Goal: Transaction & Acquisition: Purchase product/service

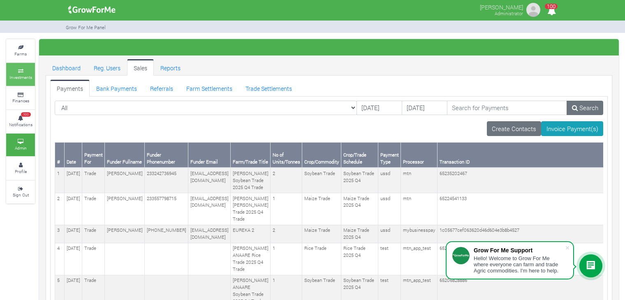
drag, startPoint x: 0, startPoint y: 0, endPoint x: 23, endPoint y: 80, distance: 83.4
click at [23, 80] on link "Investments" at bounding box center [20, 74] width 29 height 23
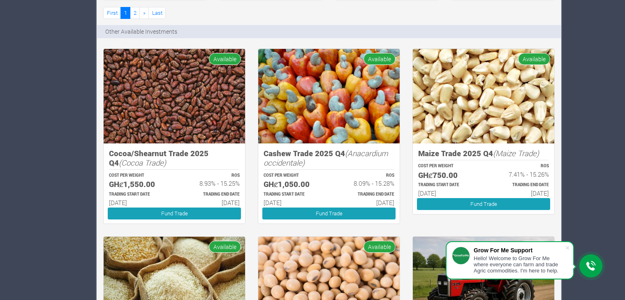
scroll to position [645, 0]
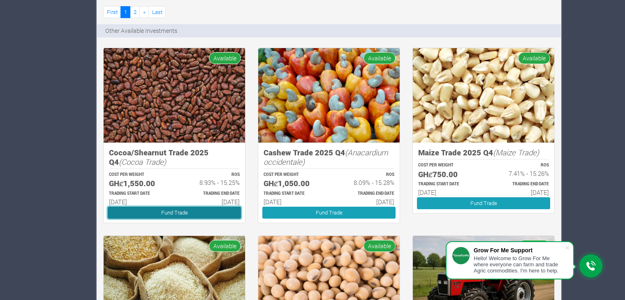
click at [219, 212] on link "Fund Trade" at bounding box center [174, 213] width 133 height 12
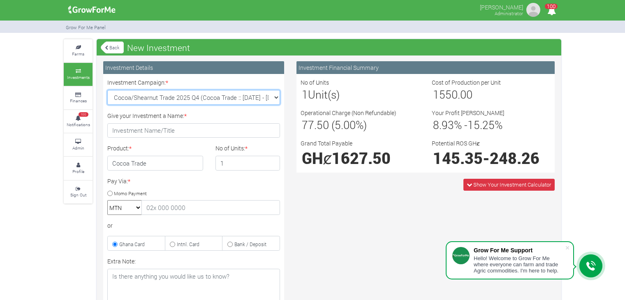
click at [274, 97] on select "Cocoa/Shearnut Trade 2025 Q4 (Cocoa Trade :: [DATE] - [DATE]) Maize Trade 2025 …" at bounding box center [193, 97] width 173 height 15
select select "45"
click at [107, 90] on select "Cocoa/Shearnut Trade 2025 Q4 (Cocoa Trade :: [DATE] - [DATE]) Maize Trade 2025 …" at bounding box center [193, 97] width 173 height 15
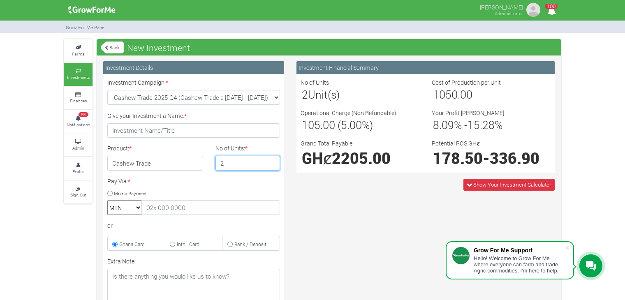
click at [271, 161] on input "2" at bounding box center [247, 163] width 65 height 15
click at [271, 161] on input "3" at bounding box center [247, 163] width 65 height 15
click at [271, 161] on input "4" at bounding box center [247, 163] width 65 height 15
type input "5"
click at [271, 161] on input "5" at bounding box center [247, 163] width 65 height 15
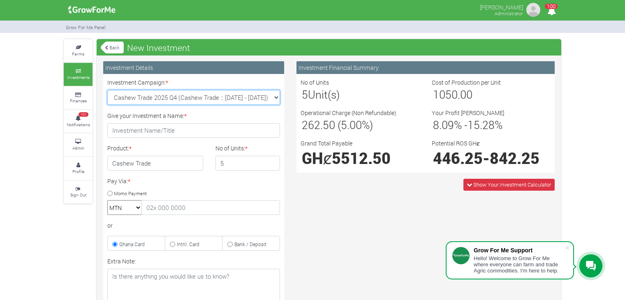
click at [273, 94] on select "Cocoa/Shearnut Trade 2025 Q4 (Cocoa Trade :: [DATE] - [DATE]) Maize Trade 2025 …" at bounding box center [193, 97] width 173 height 15
select select "47"
click at [107, 90] on select "Cocoa/Shearnut Trade 2025 Q4 (Cocoa Trade :: [DATE] - [DATE]) Maize Trade 2025 …" at bounding box center [193, 97] width 173 height 15
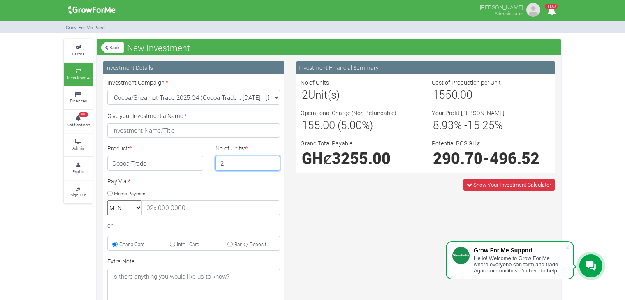
click at [271, 162] on input "2" at bounding box center [247, 163] width 65 height 15
click at [271, 162] on input "3" at bounding box center [247, 163] width 65 height 15
click at [271, 162] on input "4" at bounding box center [247, 163] width 65 height 15
type input "3"
click at [271, 165] on input "3" at bounding box center [247, 163] width 65 height 15
